Goal: Task Accomplishment & Management: Complete application form

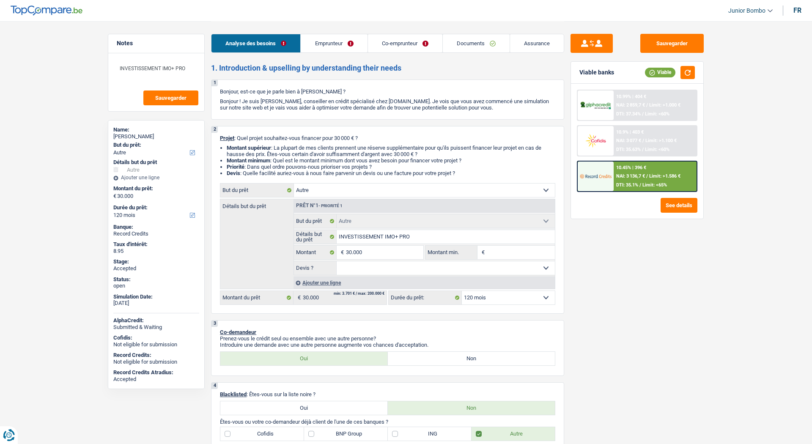
select select "other"
select select "120"
select select "other"
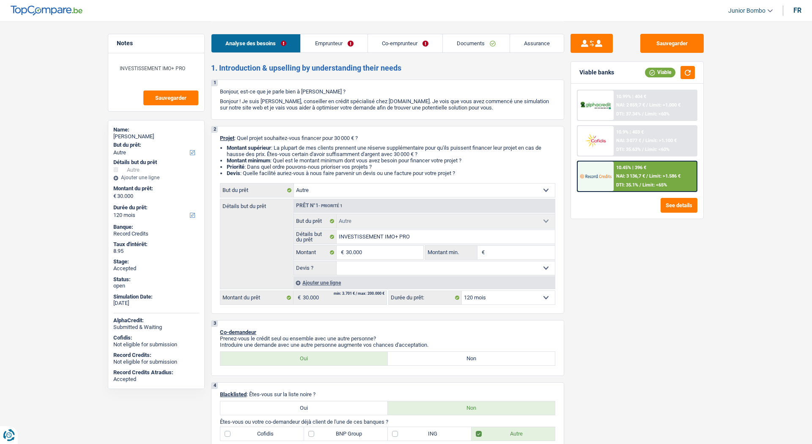
select select "120"
select select "unemployed"
select select "publicEmployee"
select select "unemployment"
select select "familyAllowances"
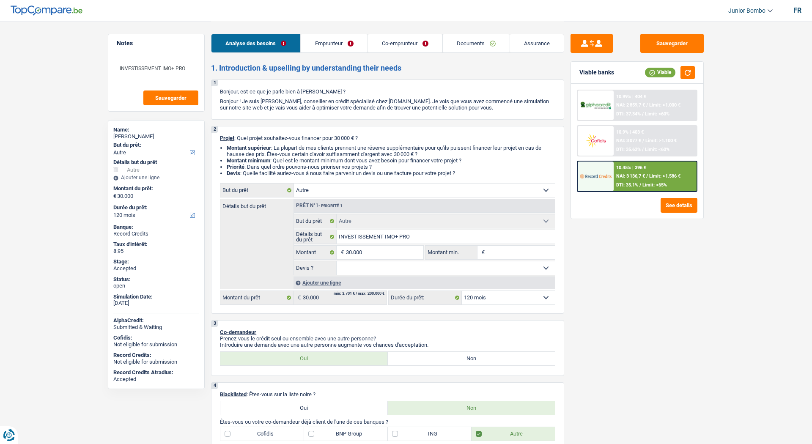
select select "netSalary"
select select "mealVouchers"
select select "ownerWithMortgage"
select select "mortgage"
select select "300"
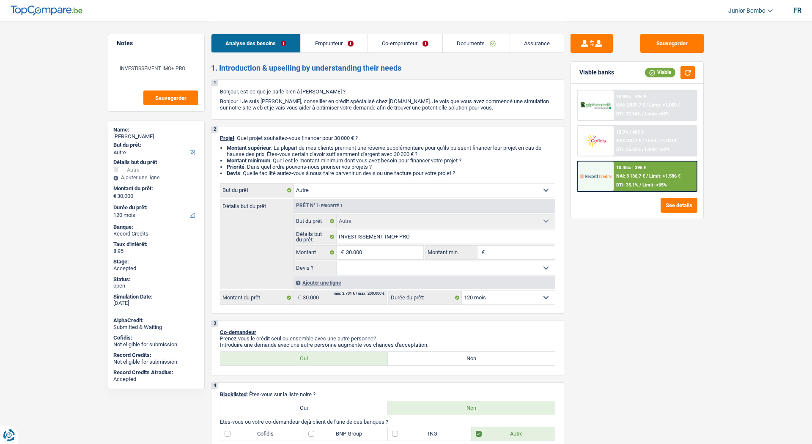
select select "cardOrCredit"
select select "other"
select select "120"
click at [346, 51] on link "Emprunteur" at bounding box center [334, 43] width 66 height 18
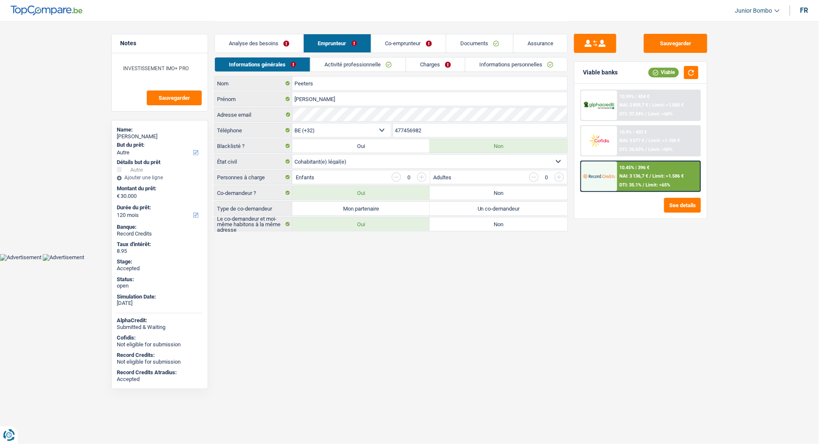
click at [388, 48] on link "Co-emprunteur" at bounding box center [408, 43] width 74 height 18
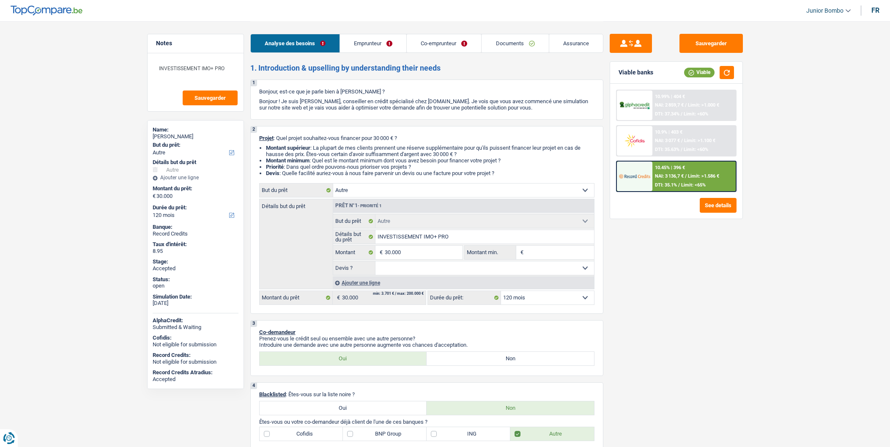
select select "other"
select select "120"
select select "other"
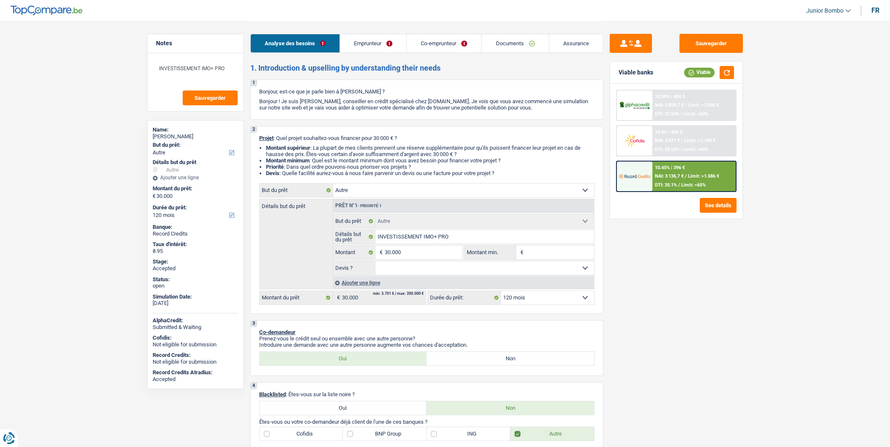
select select "120"
select select "unemployed"
select select "publicEmployee"
select select "unemployment"
select select "familyAllowances"
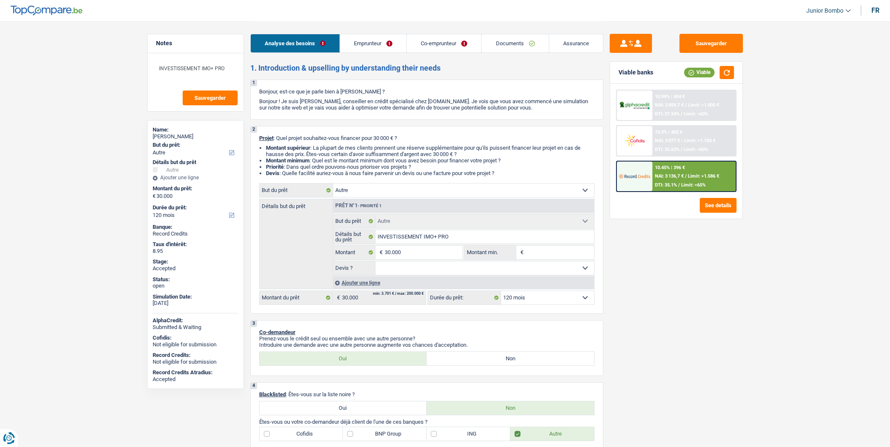
select select "netSalary"
select select "mealVouchers"
select select "ownerWithMortgage"
select select "mortgage"
select select "300"
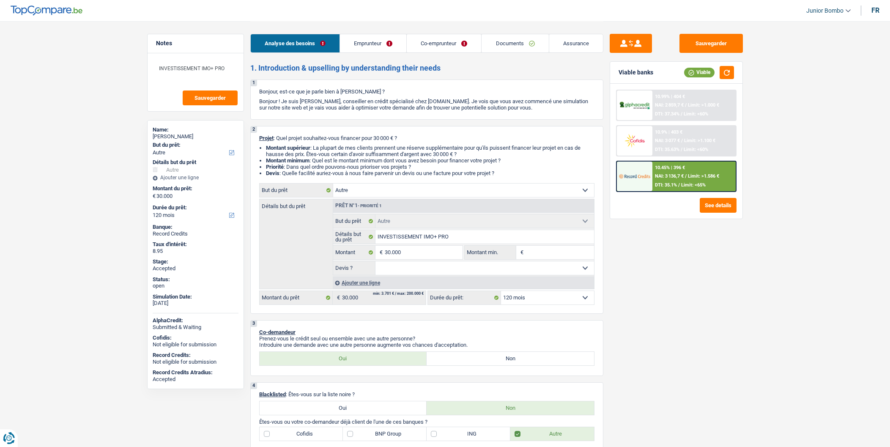
select select "cardOrCredit"
select select "other"
select select "120"
select select "32"
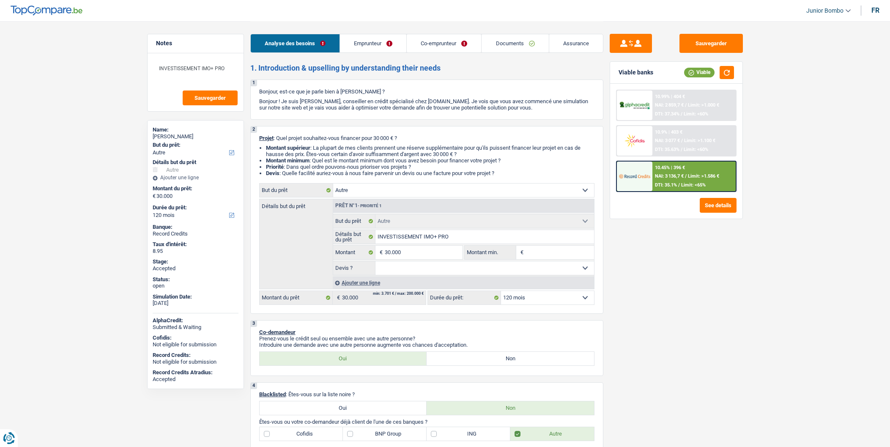
select select "cohabitation"
click at [383, 48] on link "Emprunteur" at bounding box center [373, 43] width 66 height 18
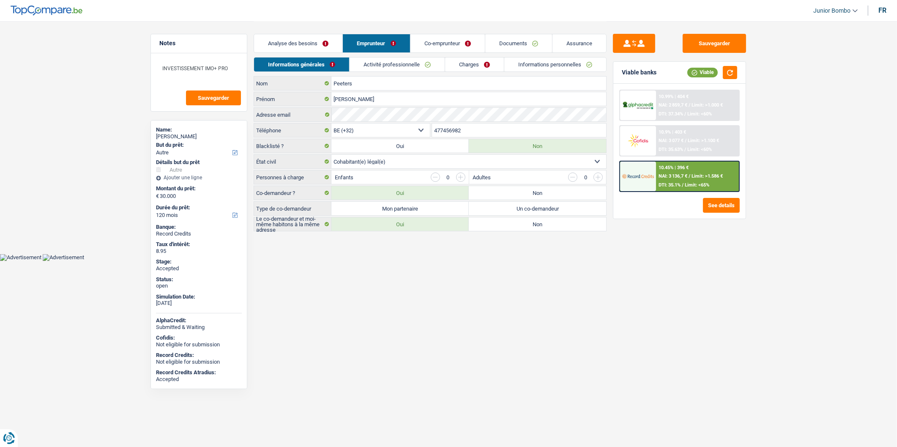
click at [411, 48] on link "Co-emprunteur" at bounding box center [448, 43] width 74 height 18
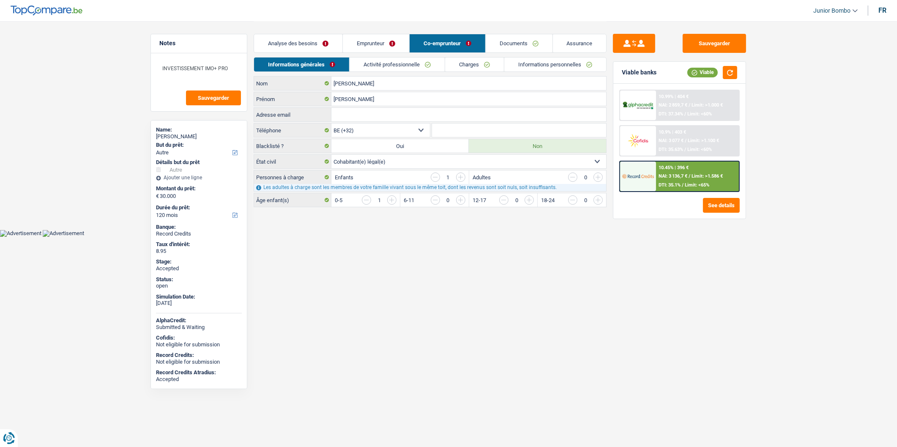
click at [379, 43] on link "Emprunteur" at bounding box center [376, 43] width 66 height 18
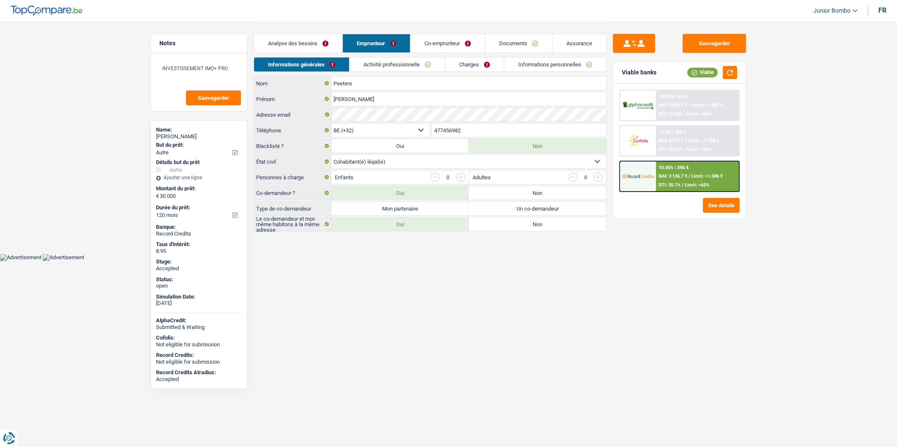
click at [406, 63] on link "Activité professionnelle" at bounding box center [397, 65] width 95 height 14
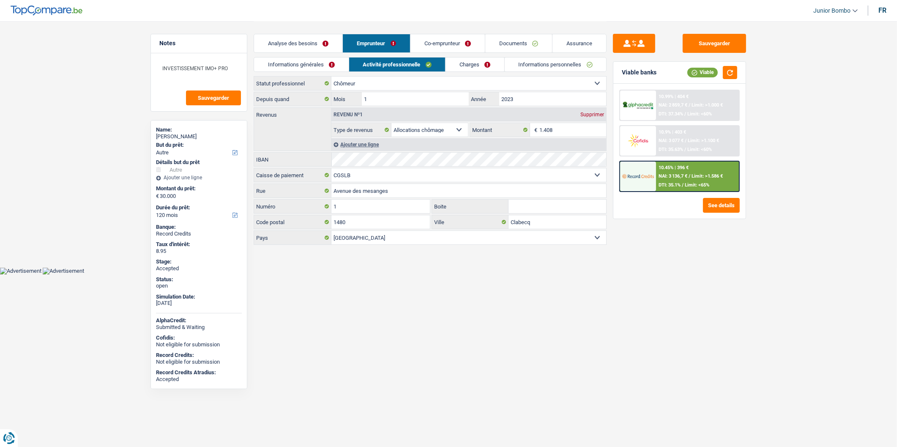
click at [462, 61] on link "Charges" at bounding box center [475, 65] width 59 height 14
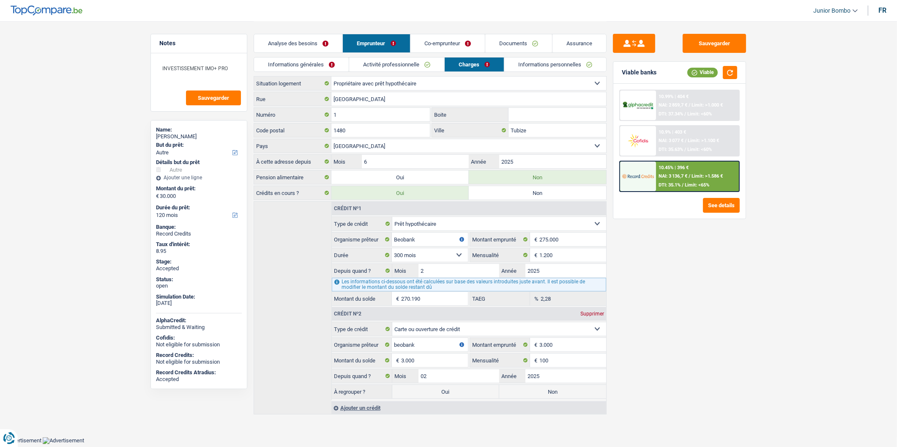
click at [455, 44] on link "Co-emprunteur" at bounding box center [448, 43] width 74 height 18
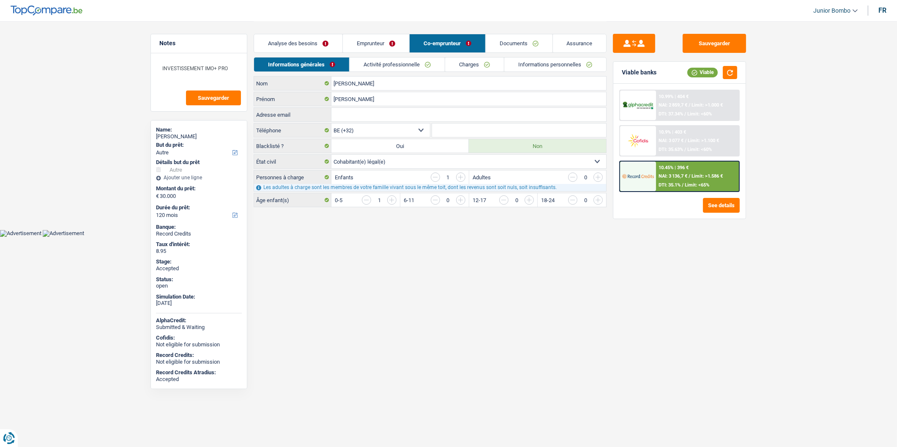
click at [382, 64] on link "Activité professionnelle" at bounding box center [397, 65] width 95 height 14
